Goal: Task Accomplishment & Management: Use online tool/utility

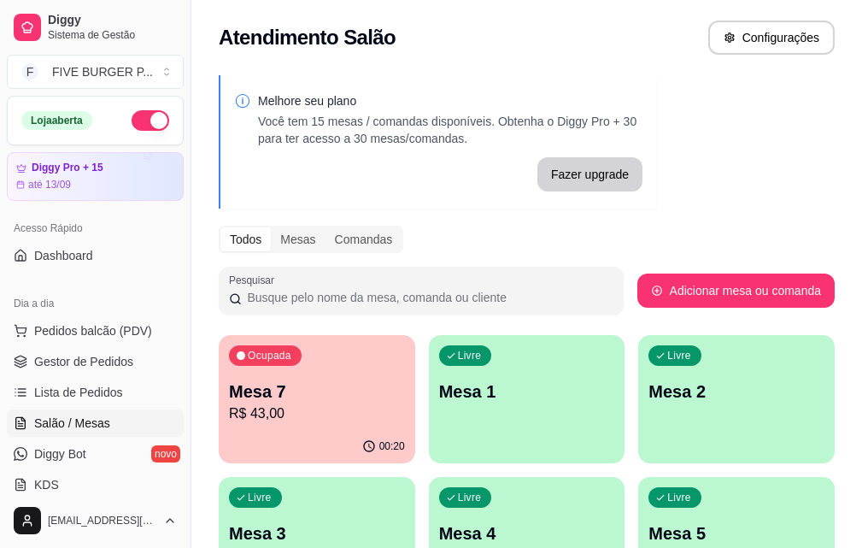
click at [317, 392] on p "Mesa 7" at bounding box center [317, 391] width 176 height 24
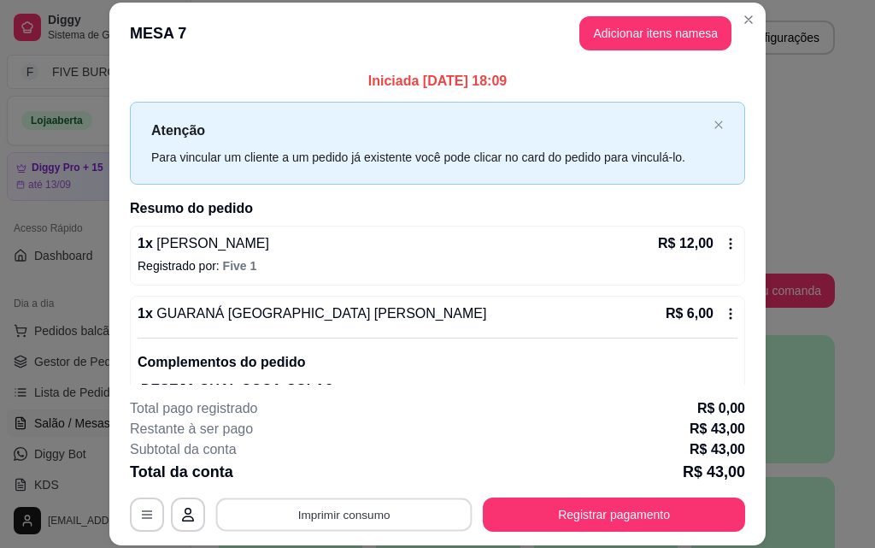
click at [391, 512] on button "Imprimir consumo" at bounding box center [344, 513] width 256 height 33
click at [383, 474] on button "IMPRESSORA" at bounding box center [343, 474] width 124 height 27
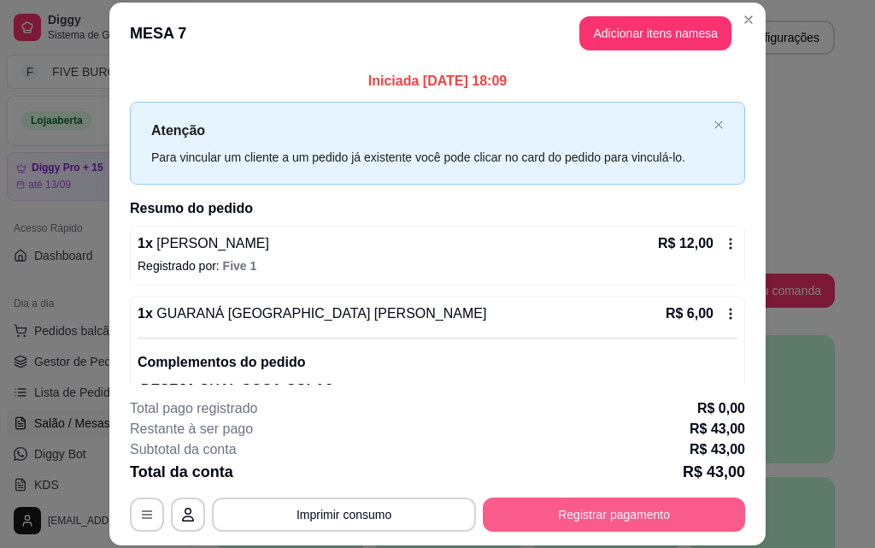
click at [596, 525] on button "Registrar pagamento" at bounding box center [614, 514] width 262 height 34
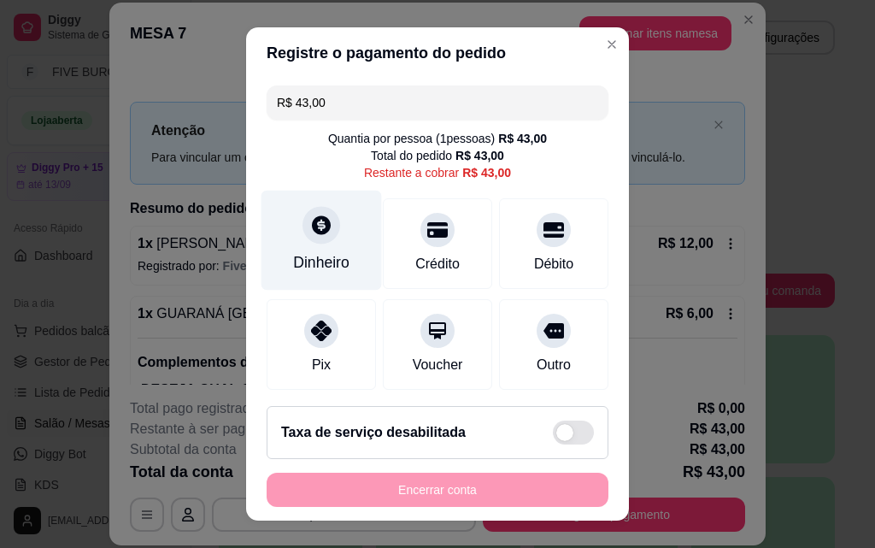
click at [340, 241] on div "Dinheiro" at bounding box center [321, 240] width 120 height 100
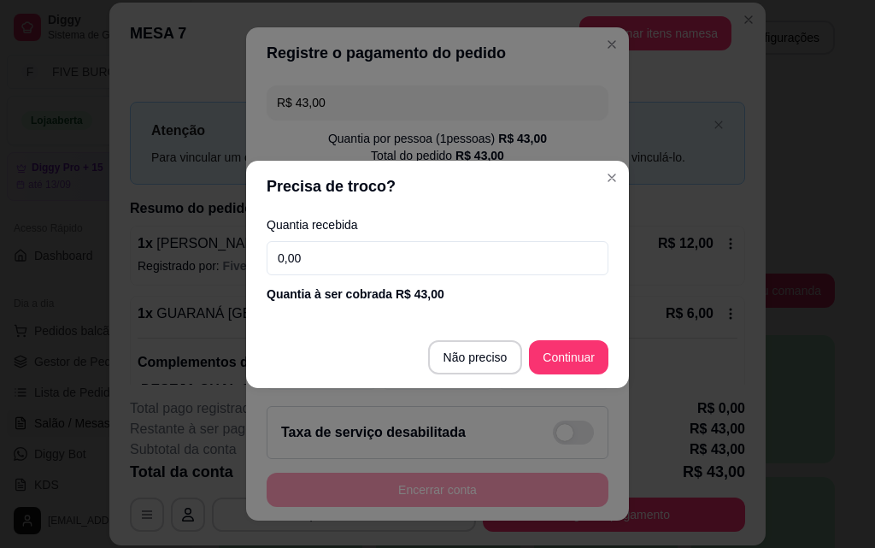
drag, startPoint x: 364, startPoint y: 268, endPoint x: 354, endPoint y: 267, distance: 9.4
click at [354, 267] on input "0,00" at bounding box center [437, 258] width 342 height 34
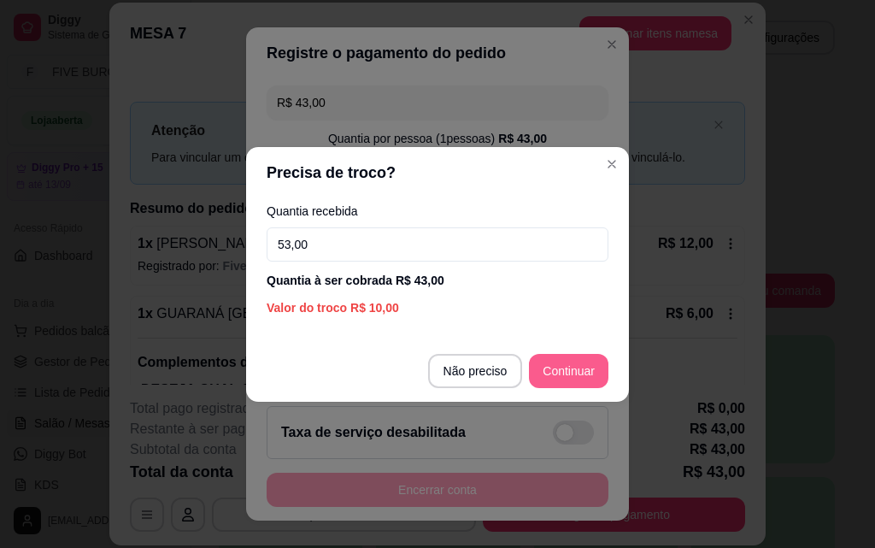
type input "53,00"
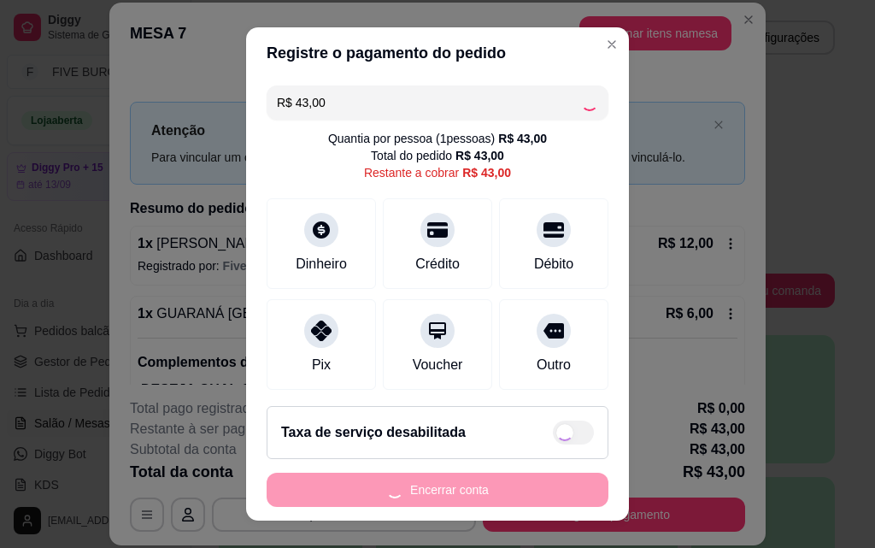
type input "R$ 0,00"
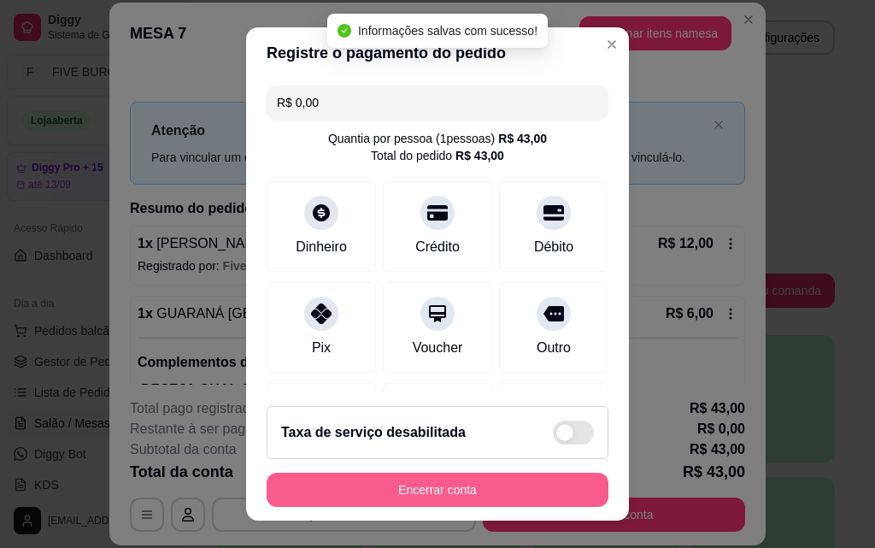
click at [516, 502] on button "Encerrar conta" at bounding box center [437, 489] width 342 height 34
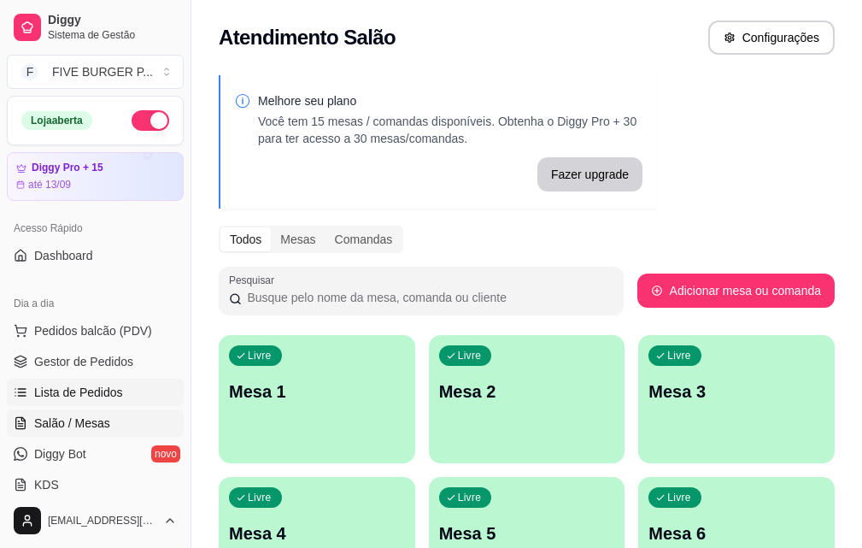
click at [68, 394] on span "Lista de Pedidos" at bounding box center [78, 392] width 89 height 17
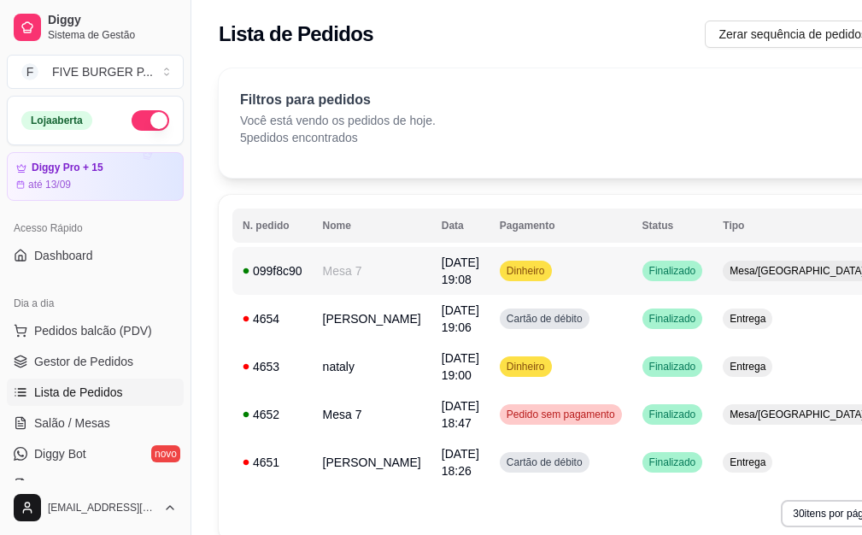
click at [540, 272] on td "Dinheiro" at bounding box center [560, 271] width 143 height 48
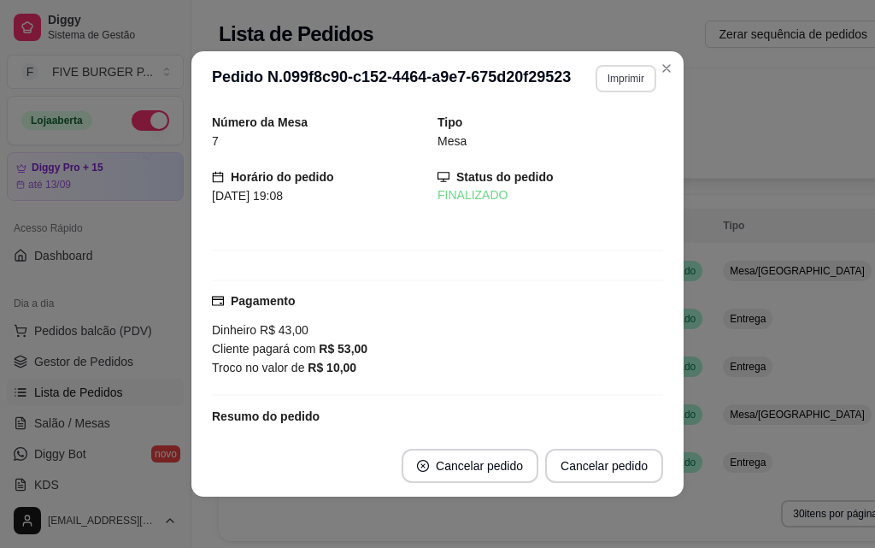
click at [595, 77] on button "Imprimir" at bounding box center [625, 78] width 61 height 27
click at [606, 138] on button "IMPRESSORA" at bounding box center [590, 138] width 120 height 26
